Goal: Check status: Check status

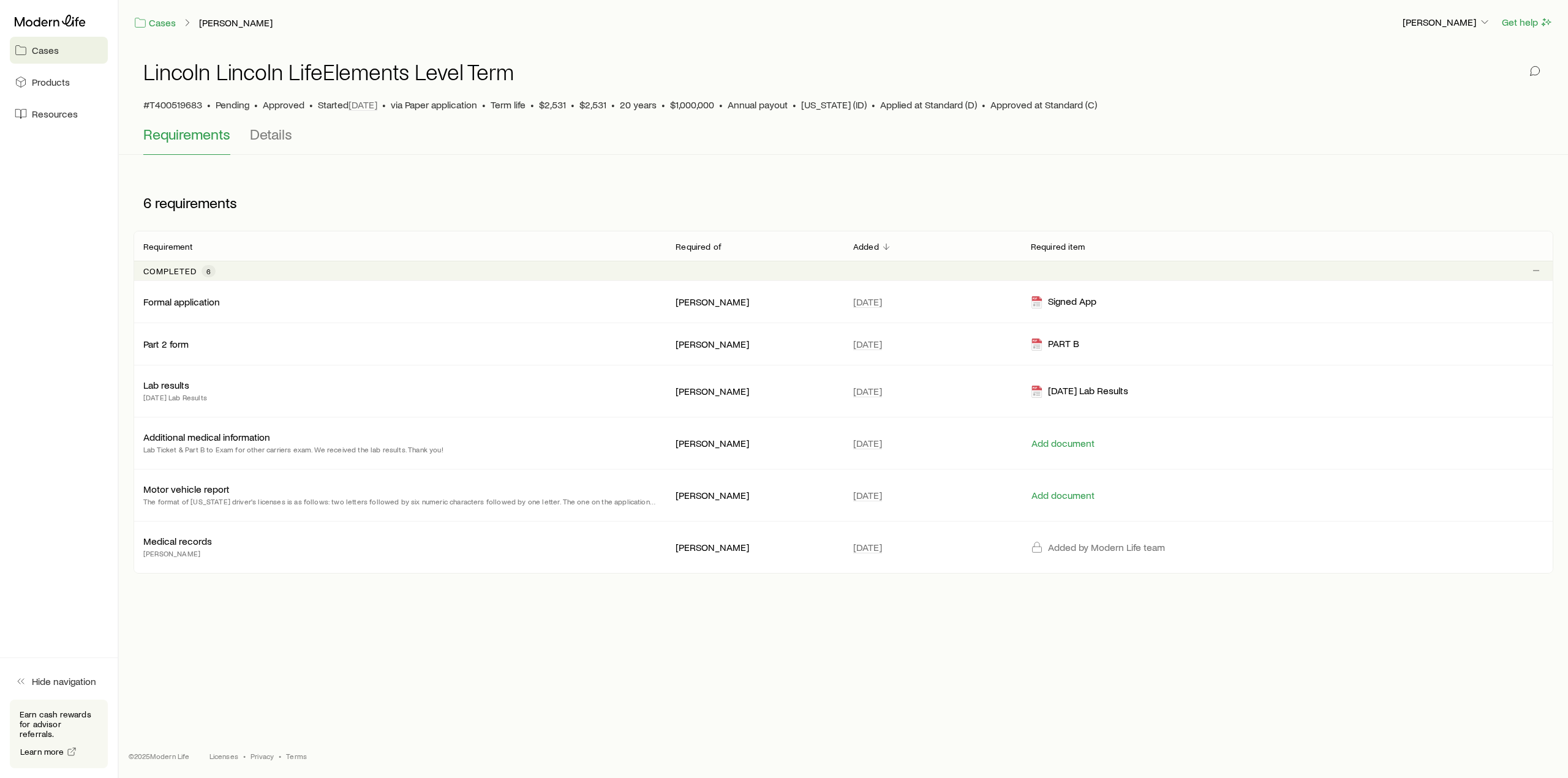
click at [276, 115] on div "Lincoln Lincoln LifeElements Level Term #T400519683 • Pending • Approved • Star…" at bounding box center [843, 85] width 1400 height 81
click at [278, 131] on span "Details" at bounding box center [271, 134] width 42 height 17
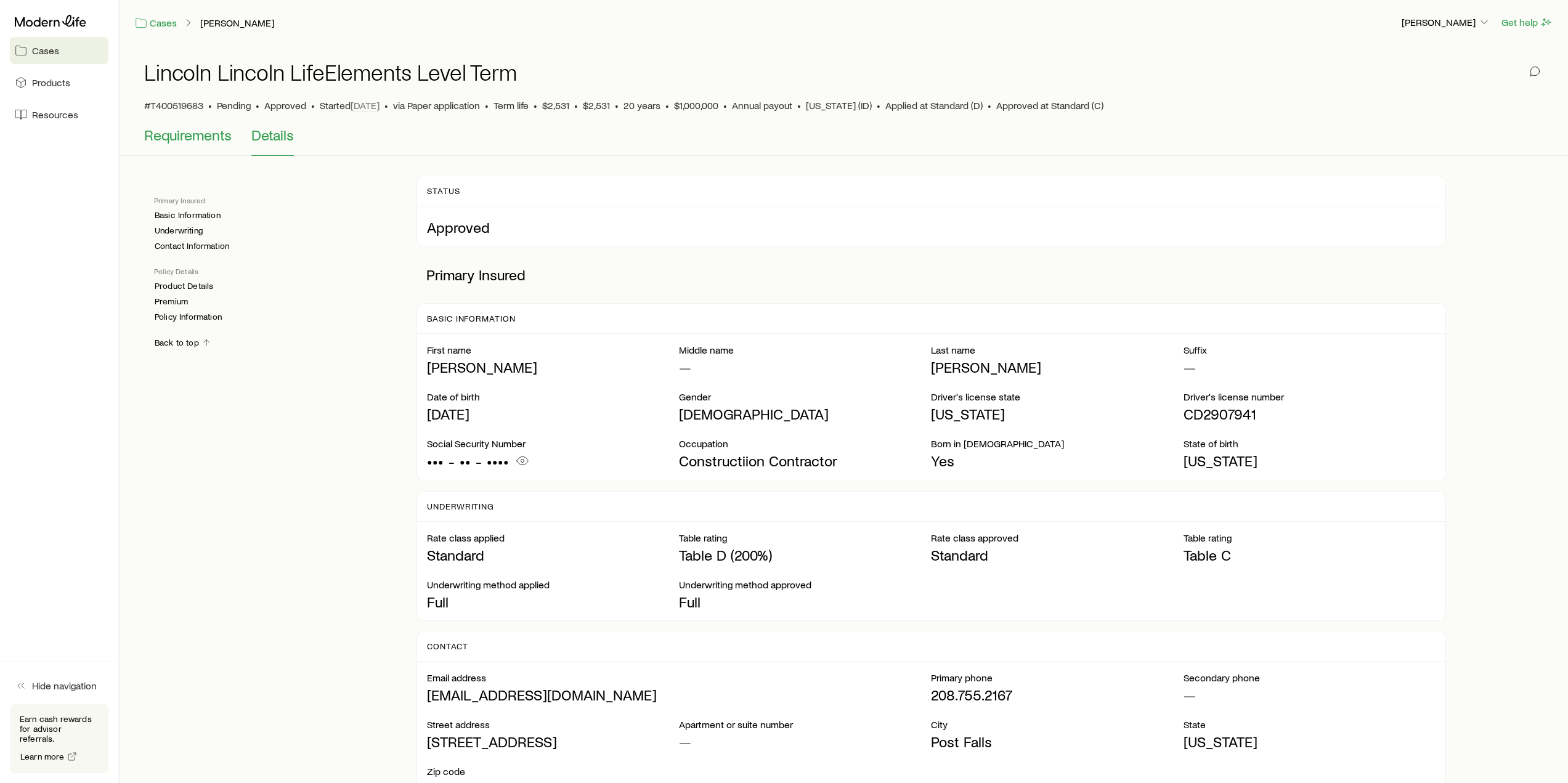
click at [197, 138] on span "Requirements" at bounding box center [188, 135] width 88 height 18
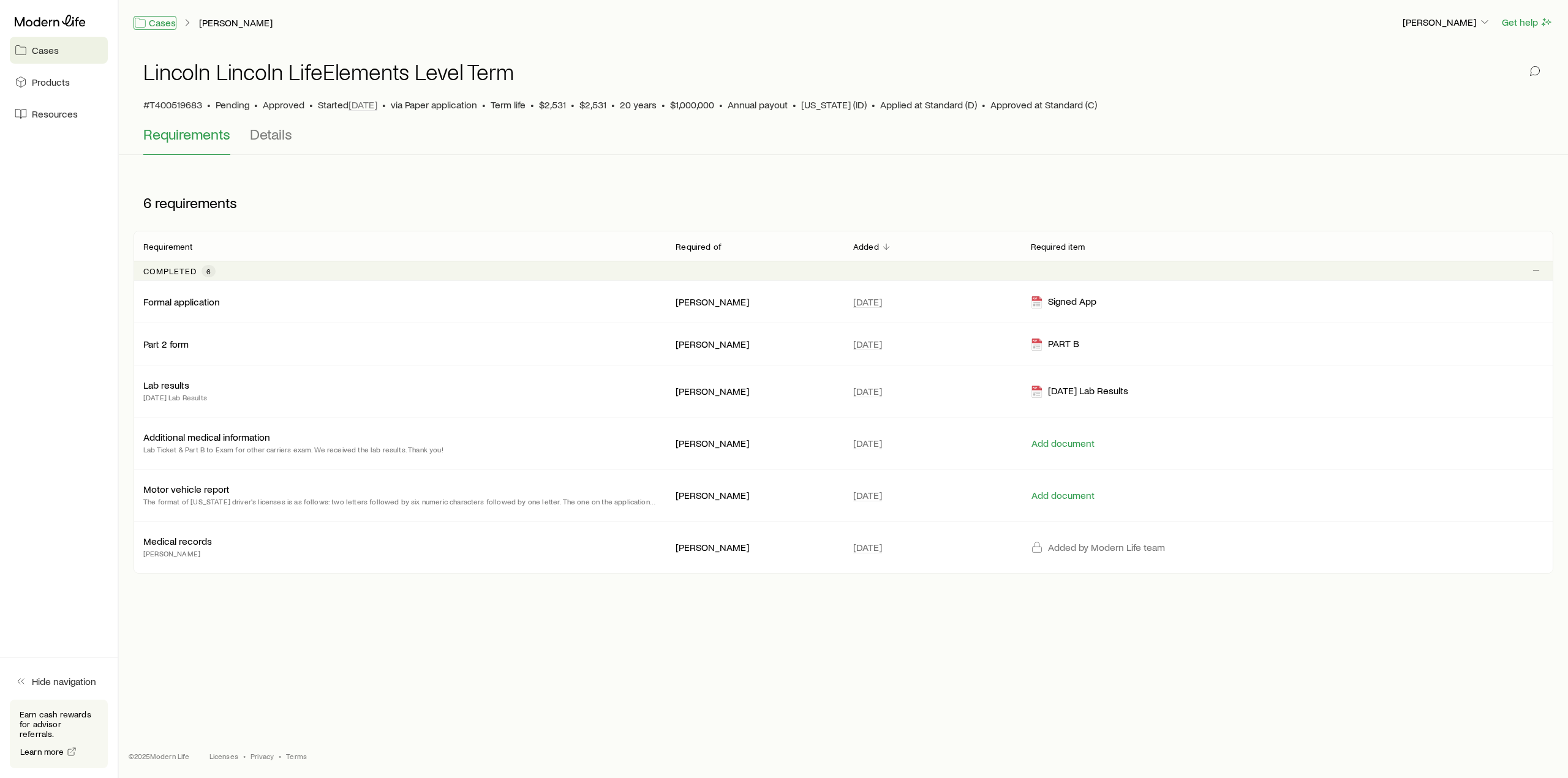
click at [156, 21] on link "Cases" at bounding box center [155, 23] width 43 height 14
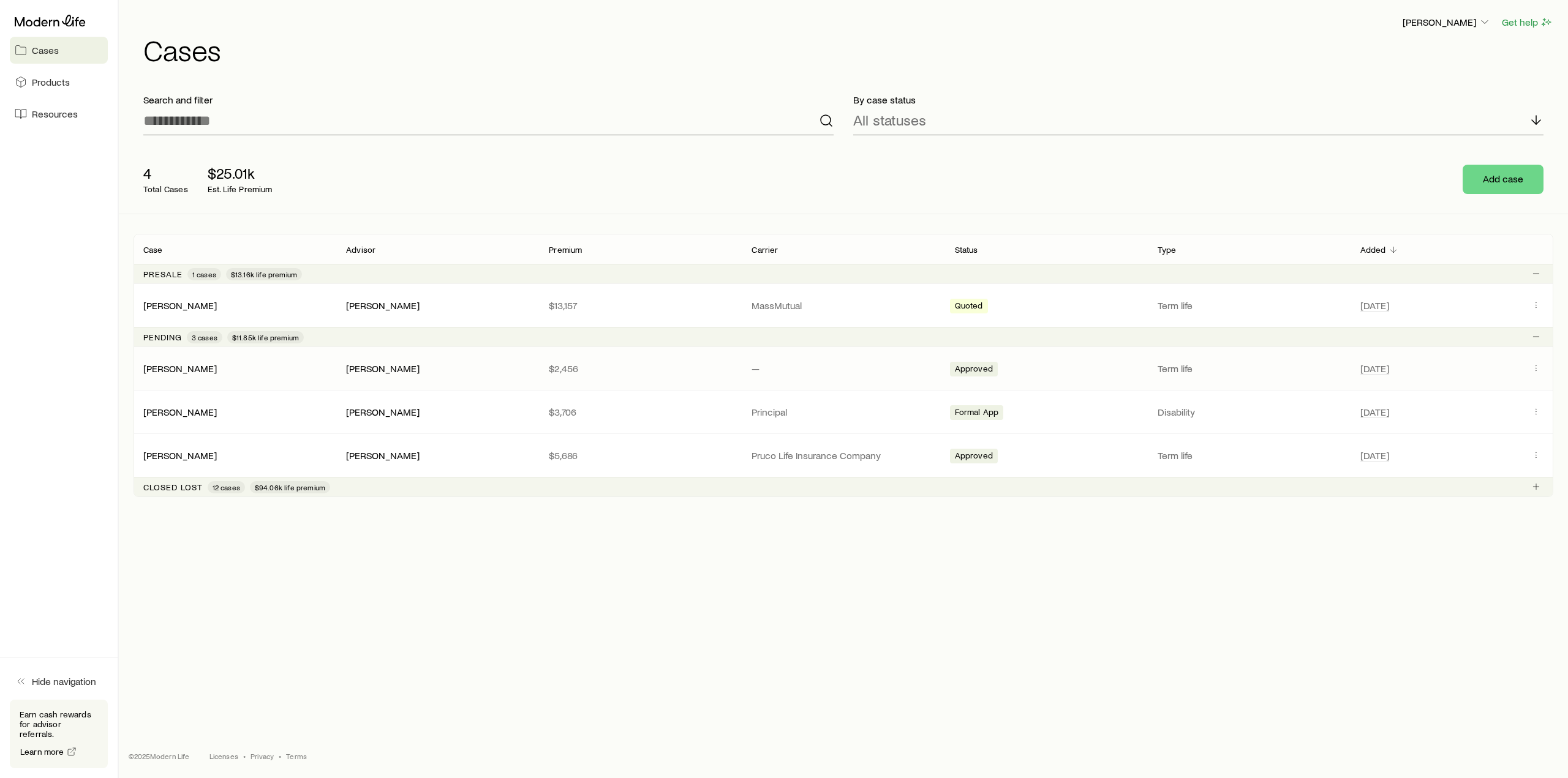
click at [258, 367] on div "[PERSON_NAME]" at bounding box center [235, 369] width 202 height 12
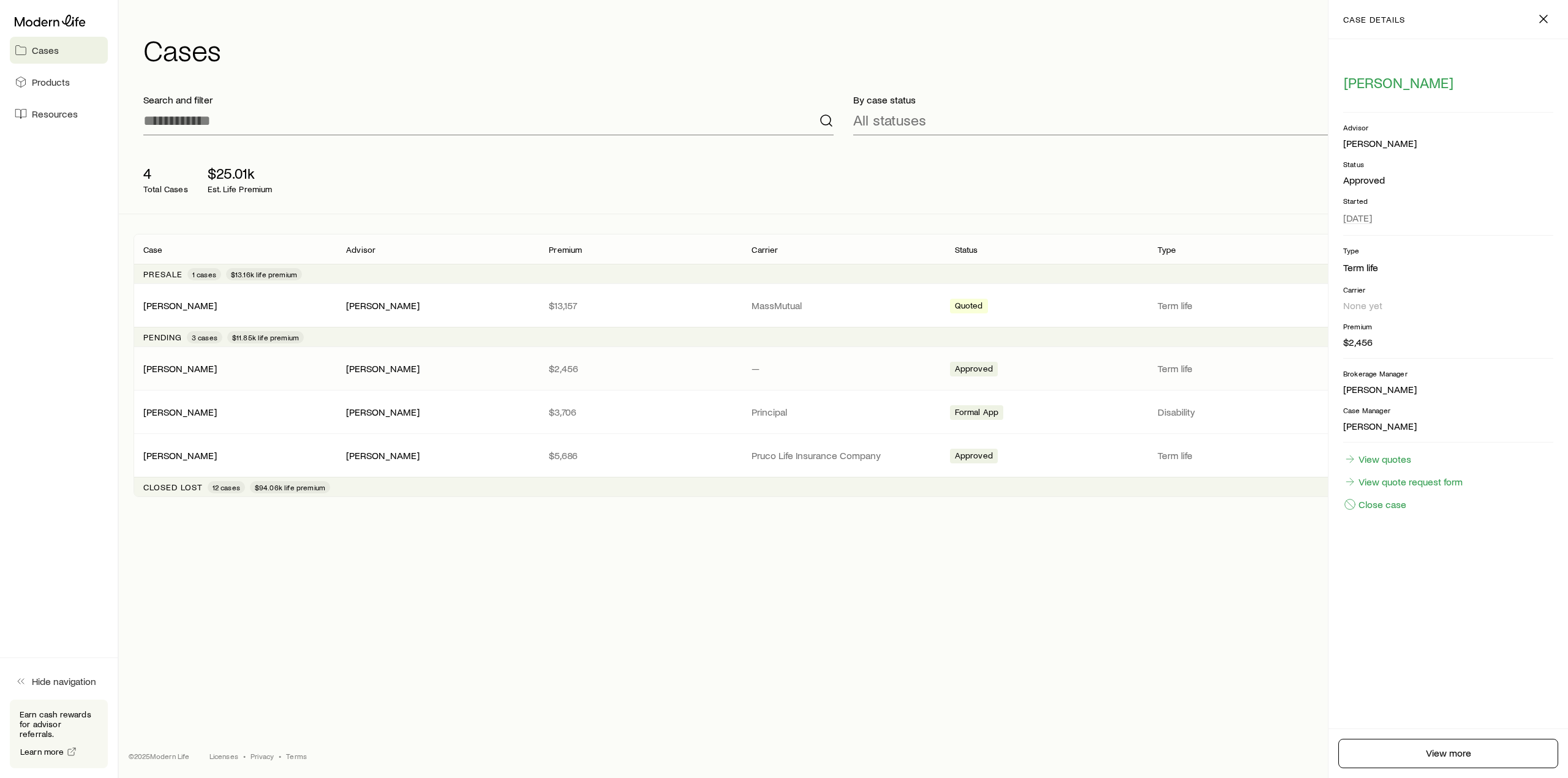
click at [351, 514] on div "Search and filter By case status All statuses 4 Total Cases $25.01k Est. Life P…" at bounding box center [843, 300] width 1420 height 433
